Goal: Transaction & Acquisition: Purchase product/service

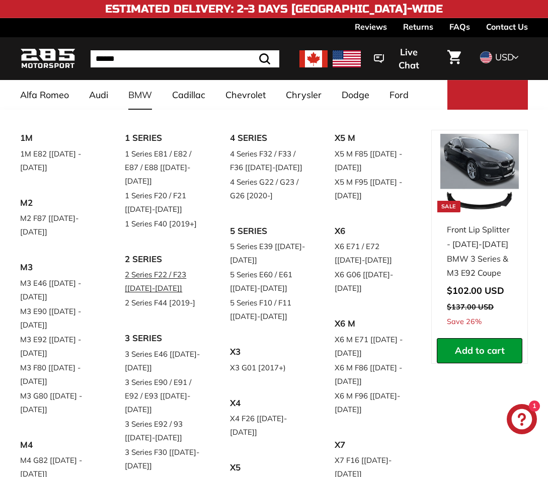
click at [158, 276] on link "2 Series F22 / F23 [[DATE]-[DATE]]" at bounding box center [163, 281] width 76 height 28
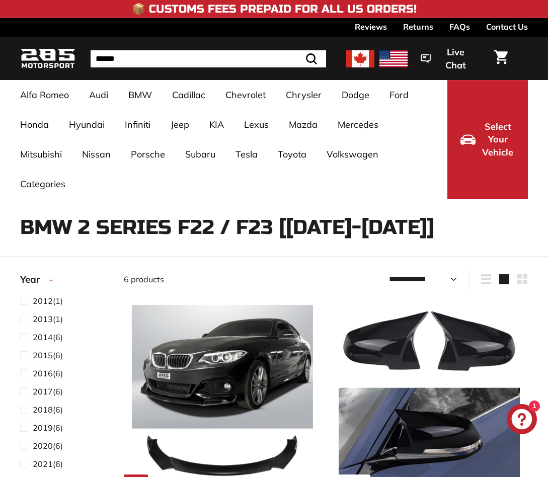
select select "**********"
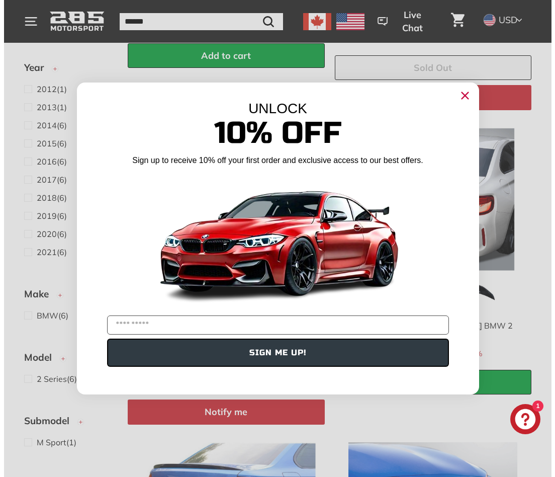
scroll to position [506, 0]
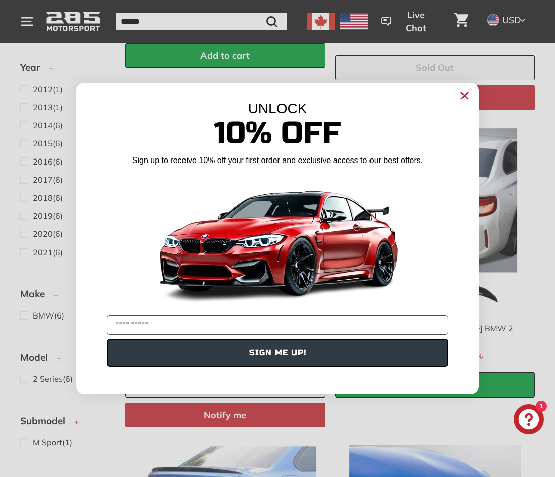
click at [465, 95] on icon "Close dialog" at bounding box center [465, 96] width 7 height 7
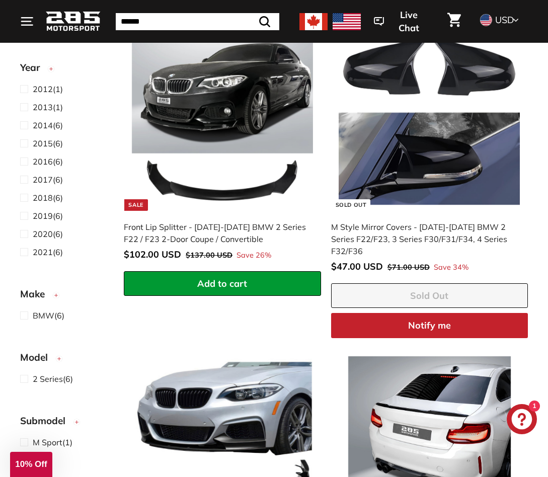
scroll to position [151, 0]
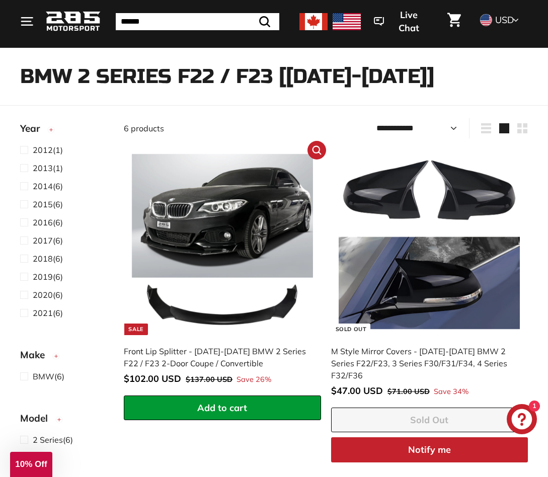
click at [273, 319] on img at bounding box center [222, 244] width 181 height 181
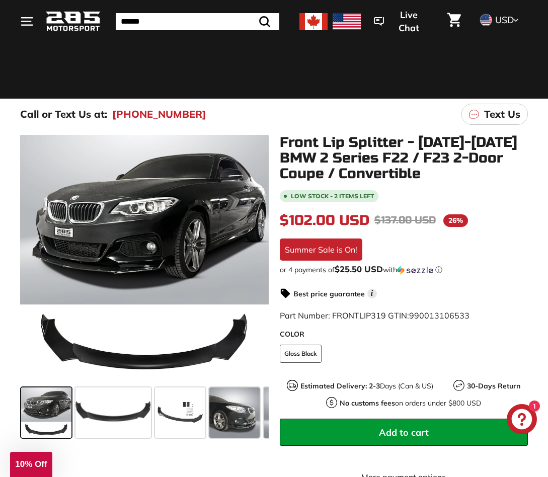
scroll to position [101, 0]
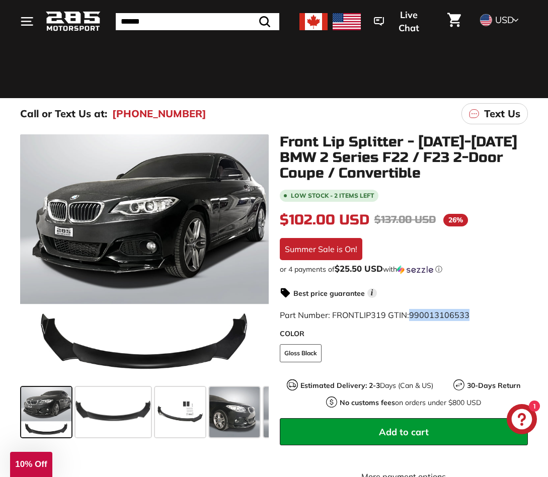
drag, startPoint x: 472, startPoint y: 314, endPoint x: 409, endPoint y: 316, distance: 62.4
click at [409, 316] on div "Part Number: FRONTLIP319 GTIN: 990013106533" at bounding box center [404, 315] width 248 height 12
copy span "990013106533"
click at [368, 347] on fieldset "COLOR Gloss Black" at bounding box center [404, 358] width 248 height 28
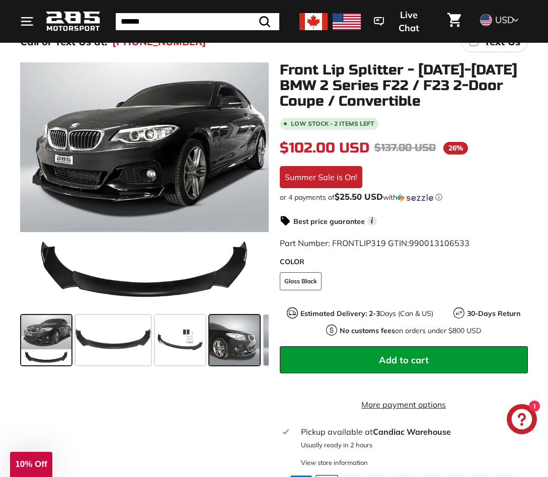
scroll to position [201, 0]
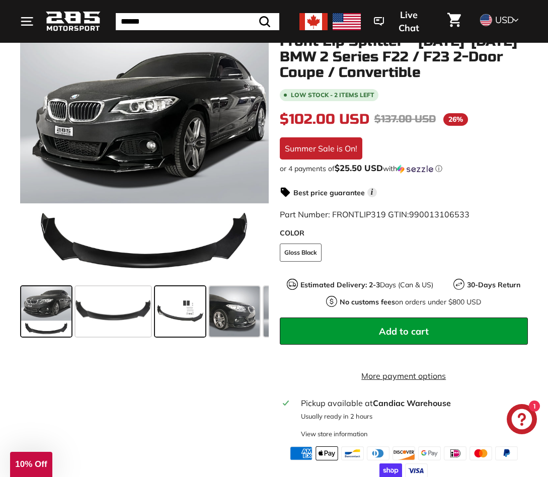
click at [185, 327] on span at bounding box center [180, 311] width 50 height 50
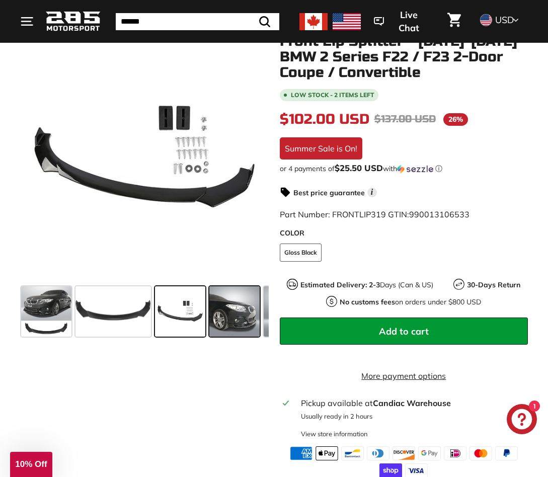
click at [225, 317] on span at bounding box center [234, 311] width 50 height 50
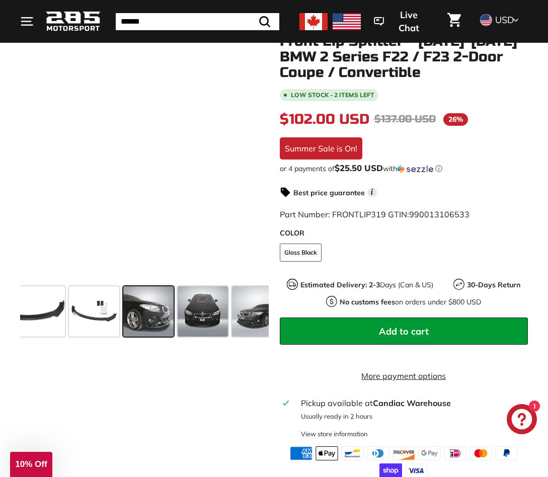
scroll to position [0, 90]
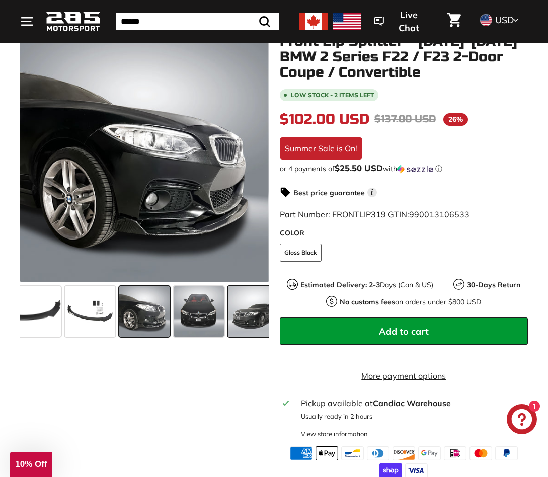
click at [251, 321] on span at bounding box center [253, 311] width 50 height 50
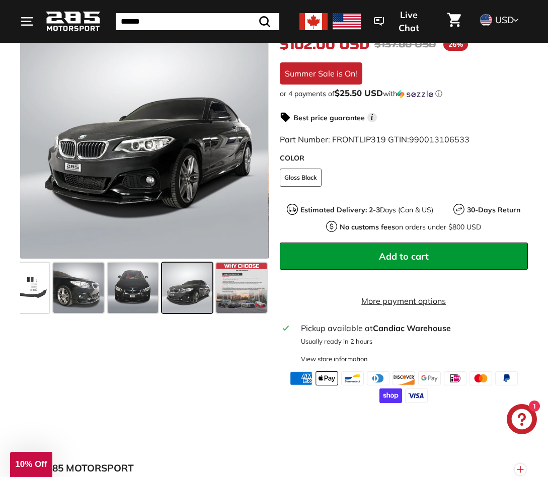
scroll to position [302, 0]
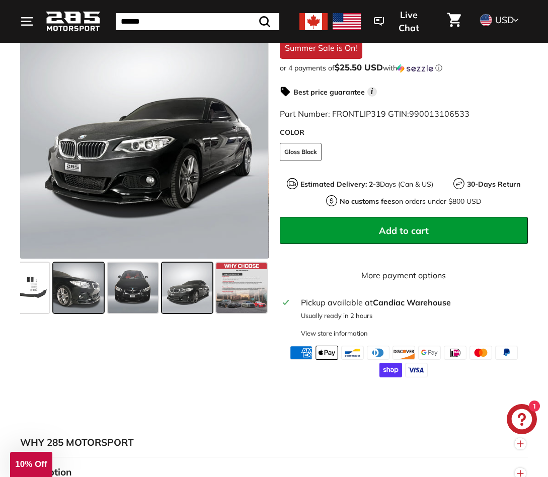
click at [91, 294] on span at bounding box center [78, 287] width 50 height 50
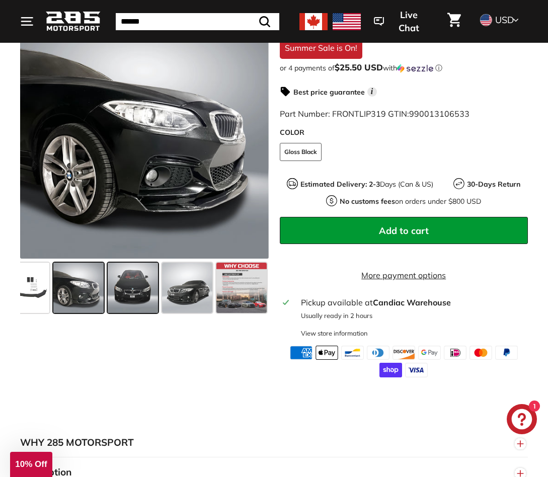
click at [128, 295] on span at bounding box center [133, 287] width 50 height 50
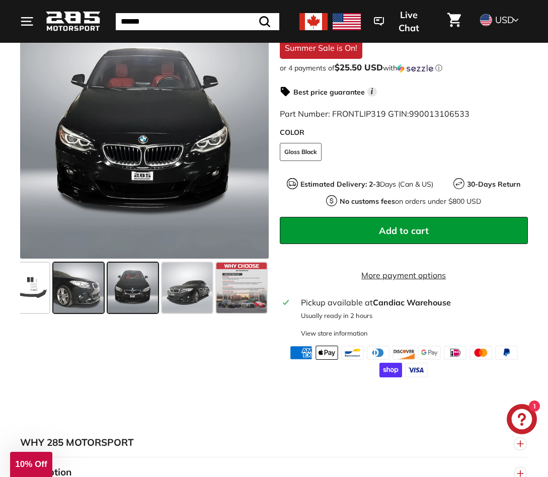
click at [75, 292] on span at bounding box center [78, 287] width 50 height 50
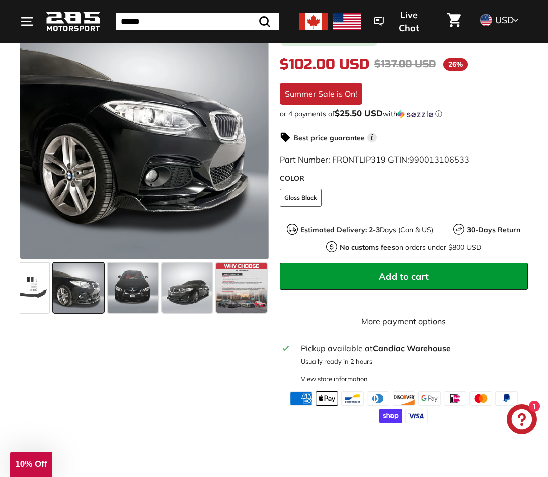
scroll to position [251, 0]
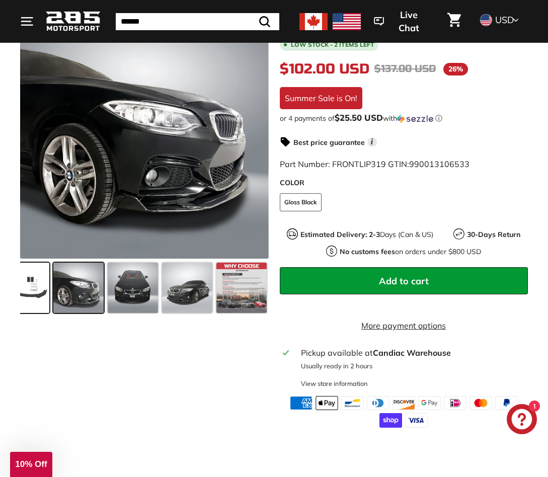
click at [36, 286] on span at bounding box center [24, 287] width 50 height 50
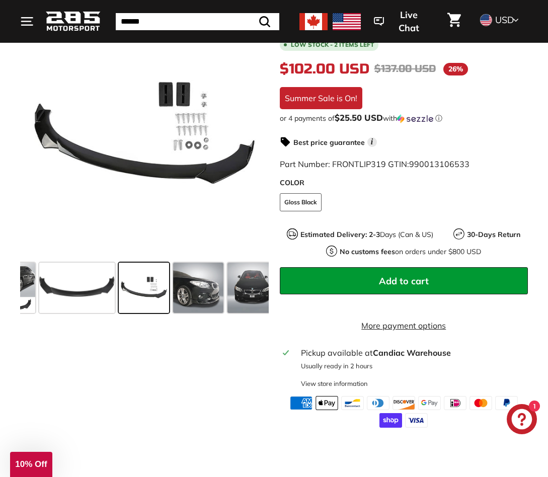
scroll to position [0, 36]
click at [21, 283] on span at bounding box center [10, 287] width 50 height 50
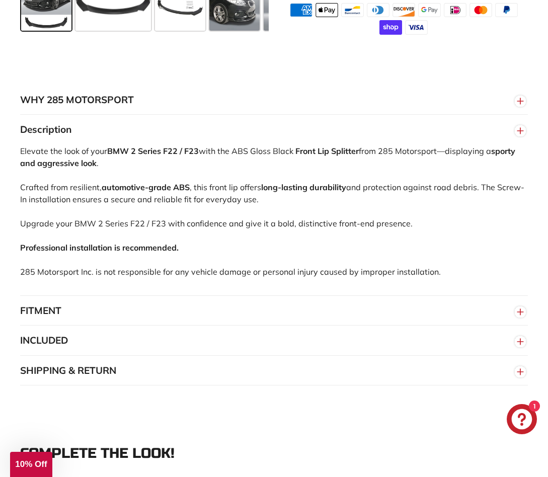
scroll to position [654, 0]
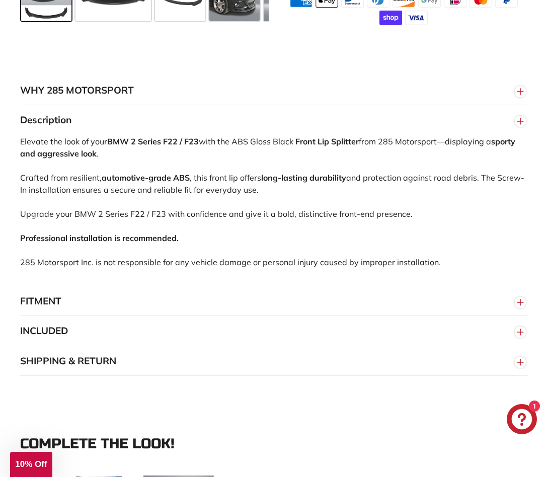
click at [71, 313] on button "FITMENT" at bounding box center [273, 301] width 507 height 30
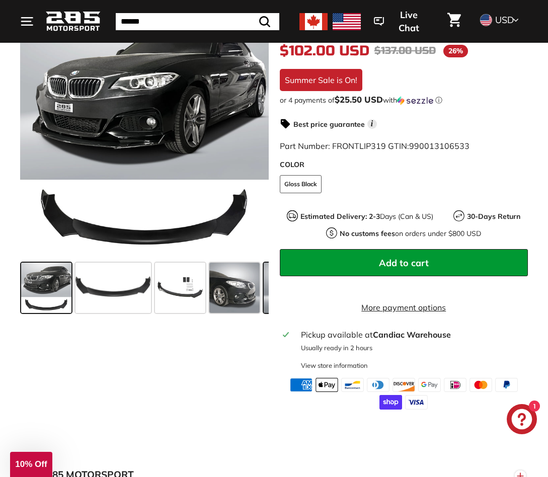
scroll to position [251, 0]
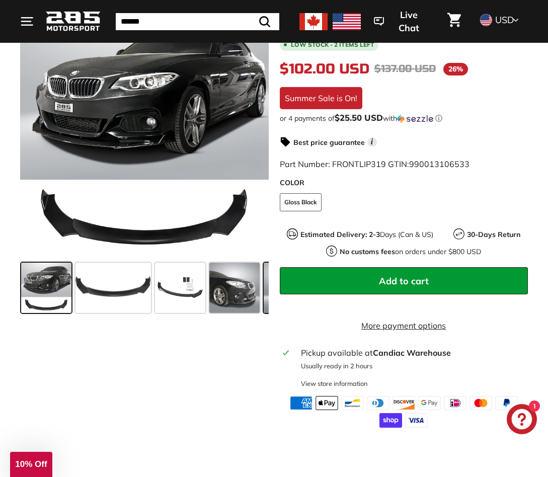
click at [262, 286] on div at bounding box center [288, 287] width 54 height 54
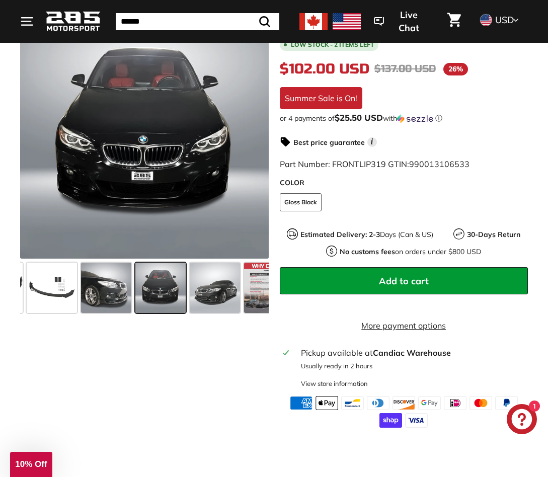
scroll to position [0, 144]
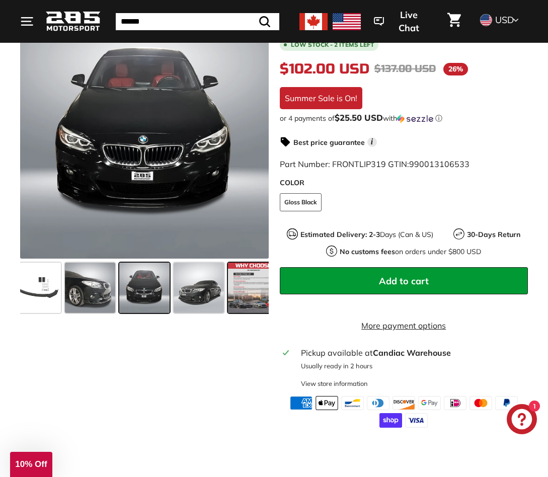
click at [256, 286] on span at bounding box center [253, 287] width 50 height 50
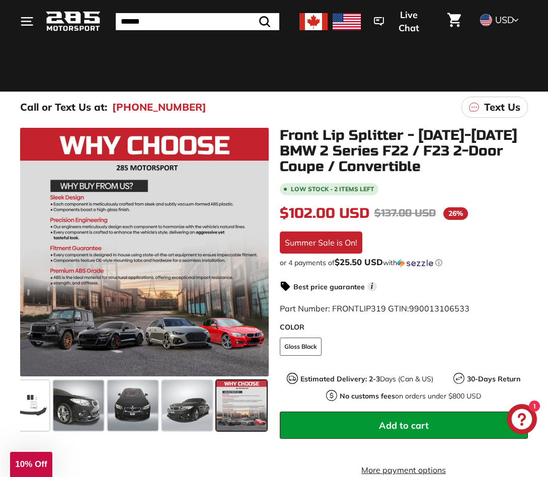
scroll to position [0, 0]
